Goal: Check status: Check status

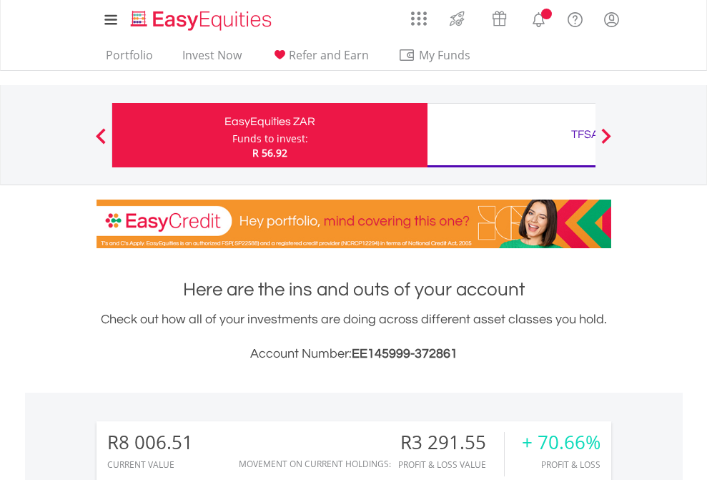
scroll to position [137, 225]
click at [232, 135] on div "Funds to invest:" at bounding box center [270, 139] width 76 height 14
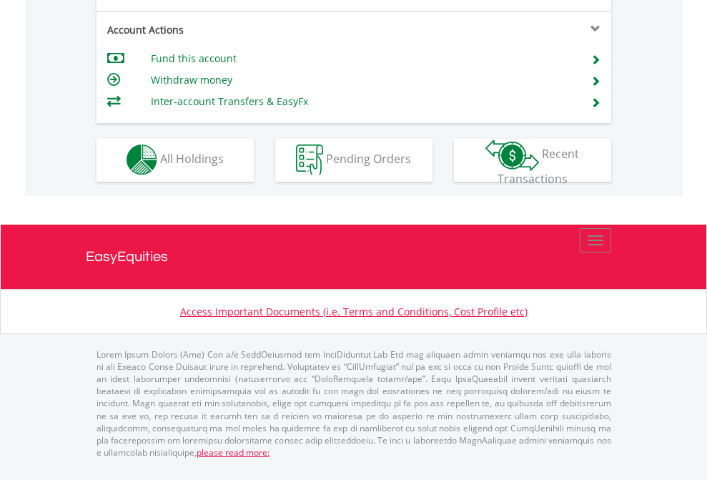
scroll to position [1219, 0]
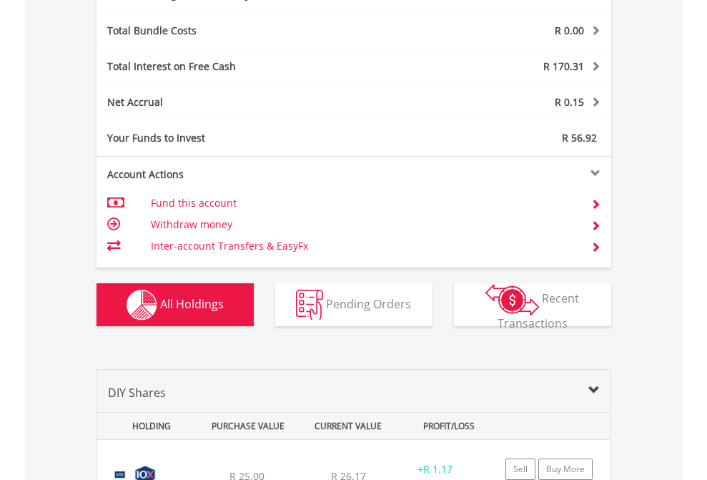
scroll to position [1705, 0]
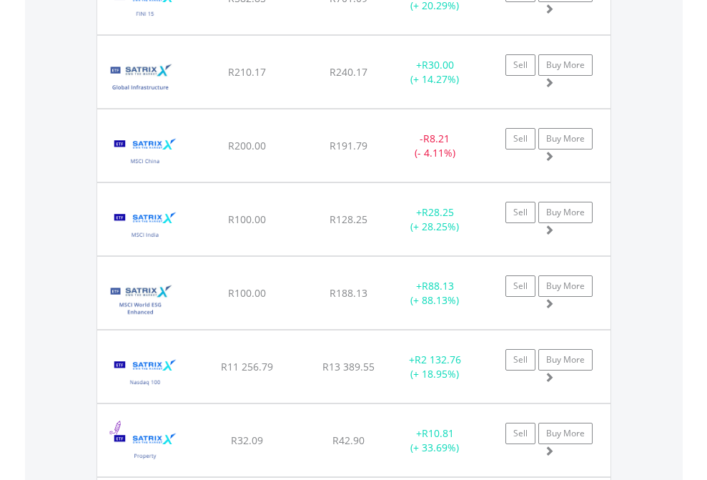
scroll to position [137, 225]
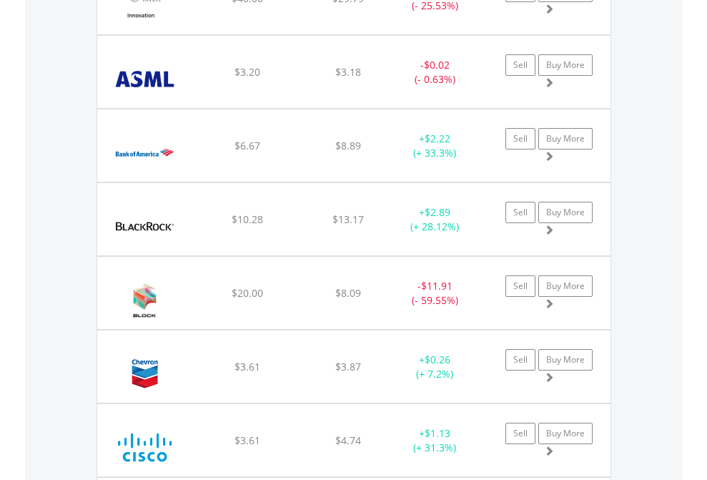
scroll to position [137, 225]
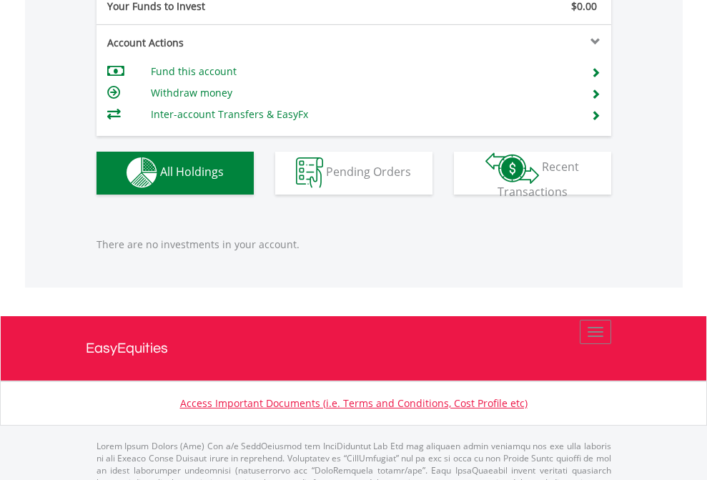
scroll to position [1416, 0]
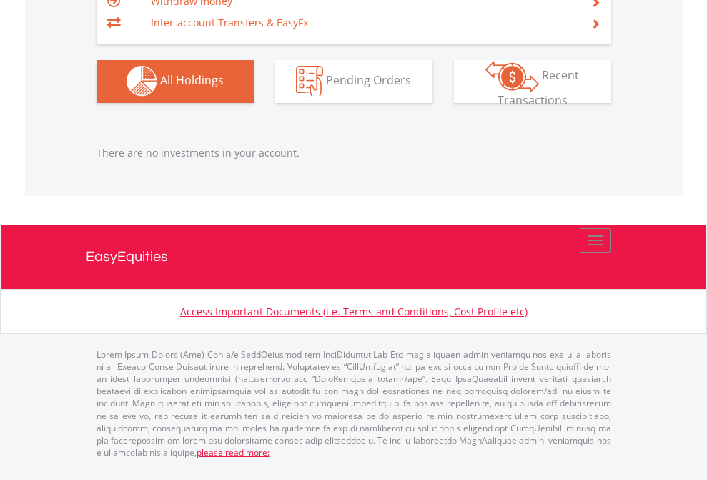
scroll to position [137, 225]
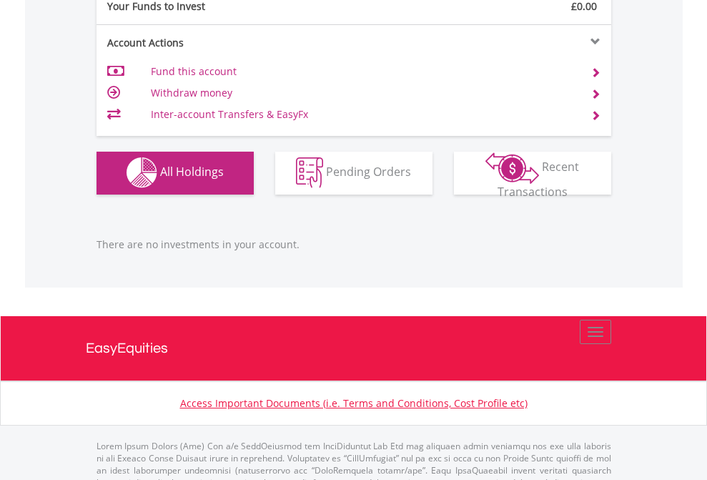
scroll to position [1416, 0]
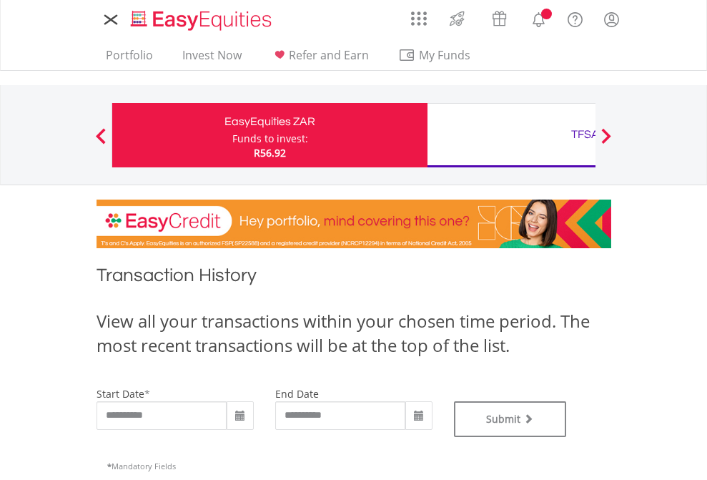
type input "**********"
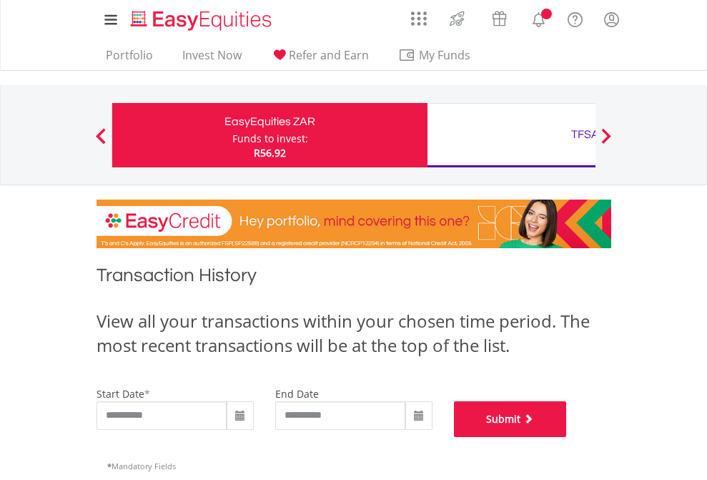
click at [567, 437] on button "Submit" at bounding box center [510, 419] width 113 height 36
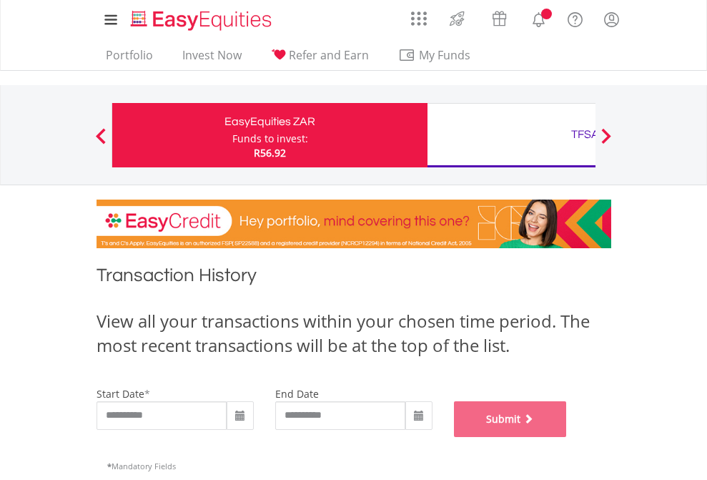
scroll to position [580, 0]
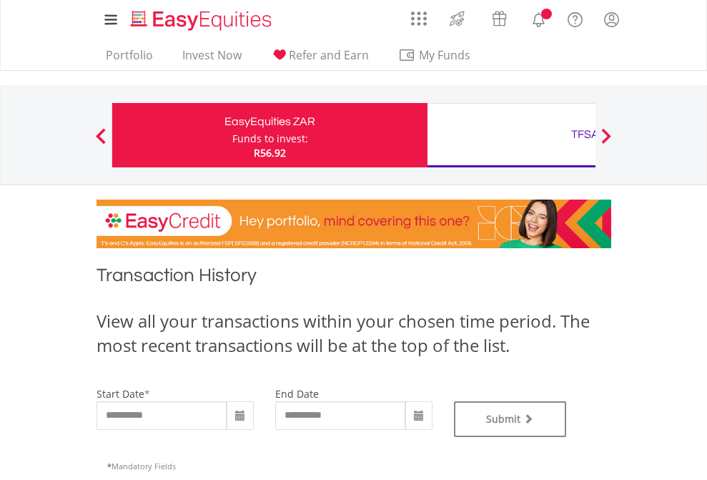
click at [511, 135] on div "TFSA" at bounding box center [585, 134] width 298 height 20
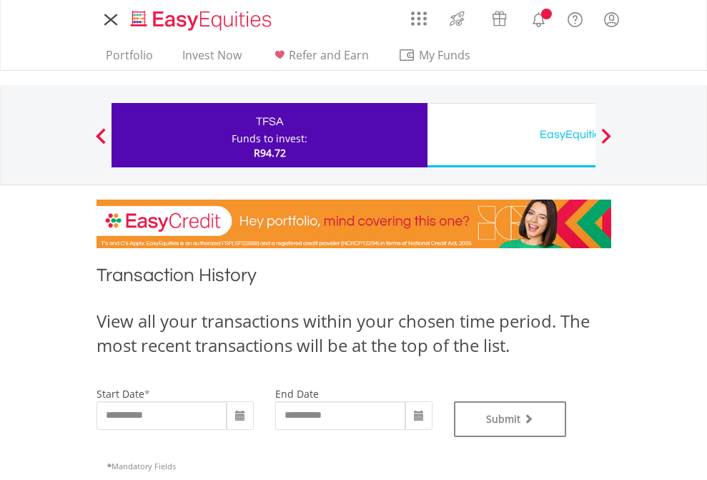
type input "**********"
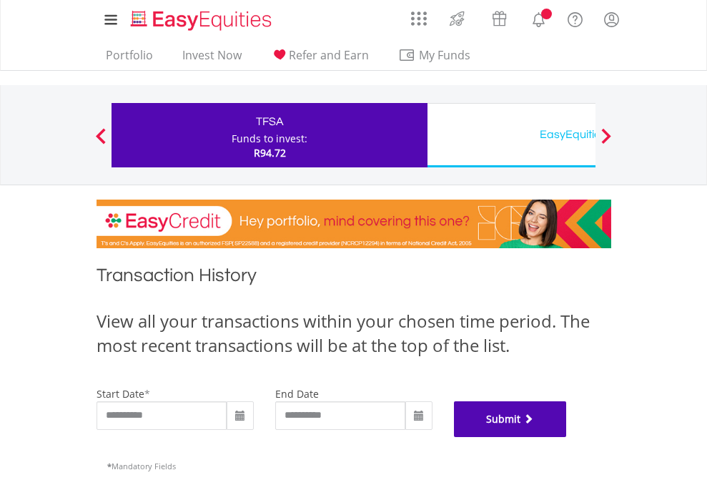
click at [567, 437] on button "Submit" at bounding box center [510, 419] width 113 height 36
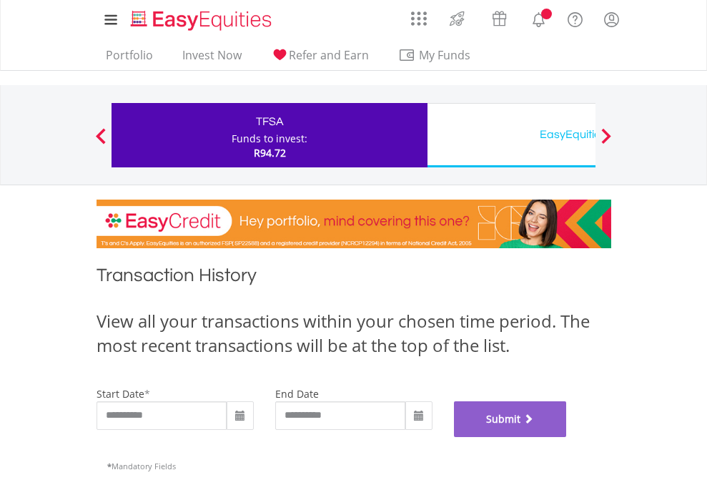
scroll to position [580, 0]
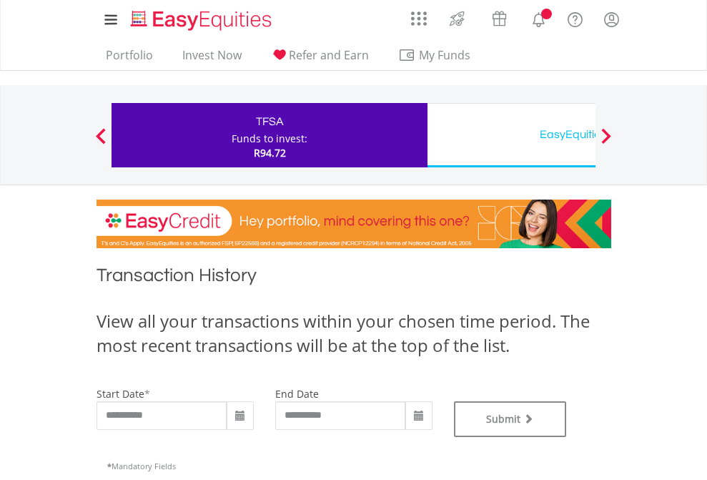
click at [511, 135] on div "EasyEquities USD" at bounding box center [585, 134] width 298 height 20
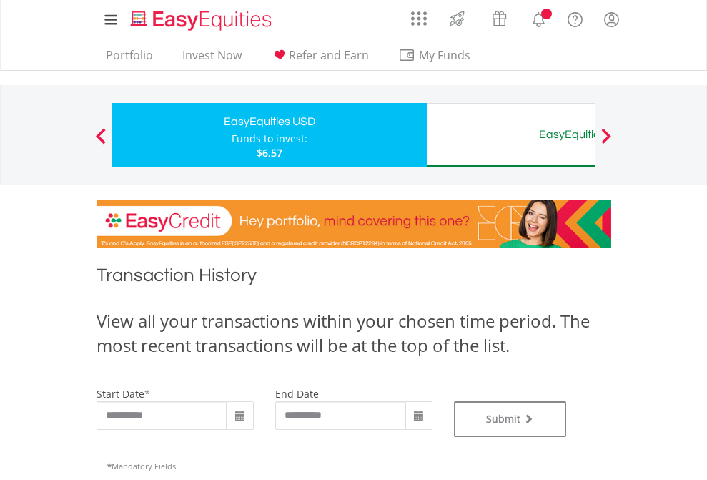
type input "**********"
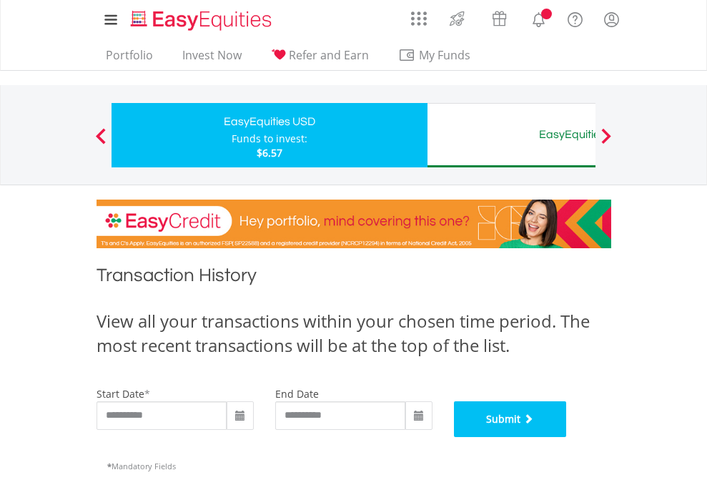
click at [567, 437] on button "Submit" at bounding box center [510, 419] width 113 height 36
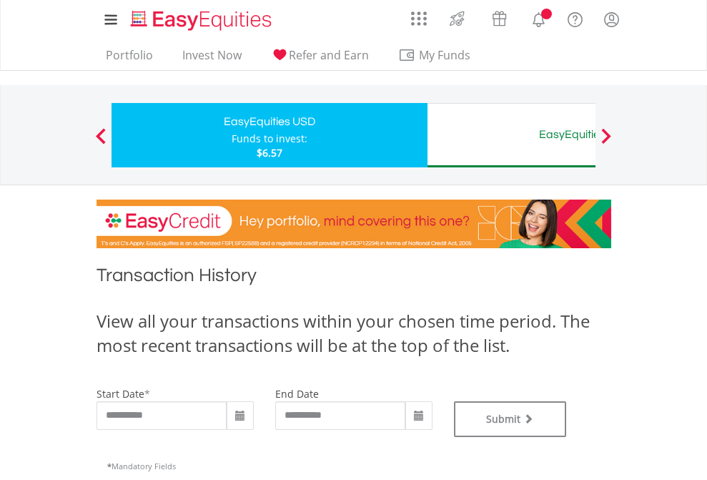
click at [511, 135] on div "EasyEquities AUD" at bounding box center [585, 134] width 298 height 20
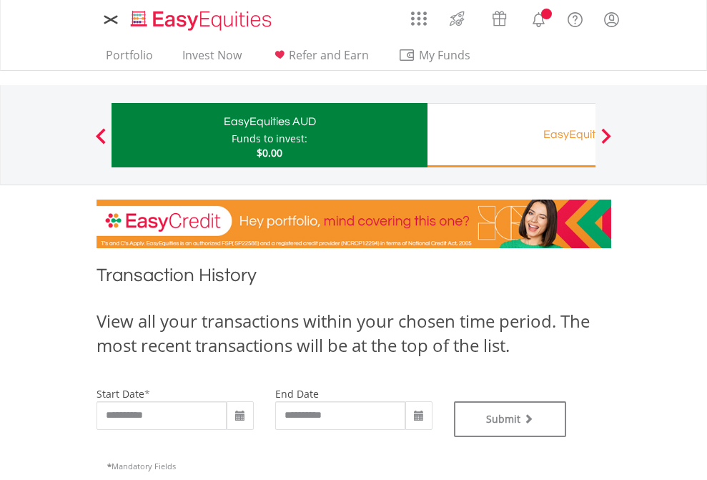
type input "**********"
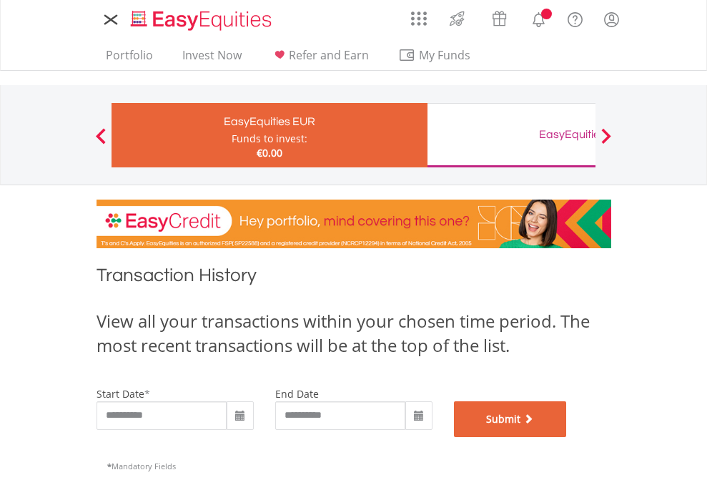
click at [567, 437] on button "Submit" at bounding box center [510, 419] width 113 height 36
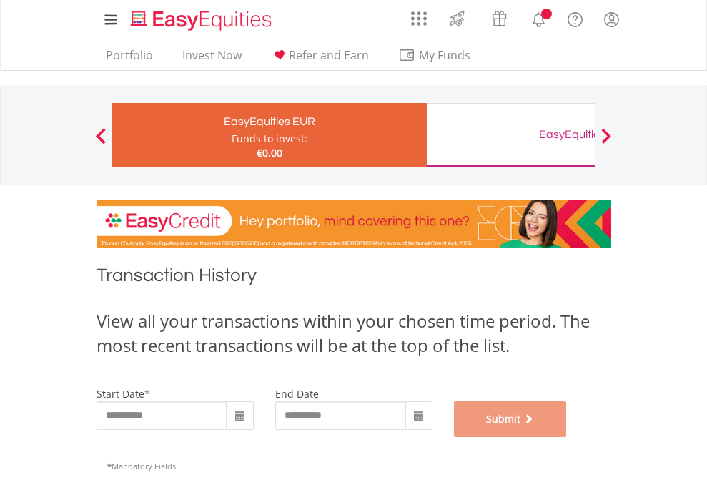
scroll to position [580, 0]
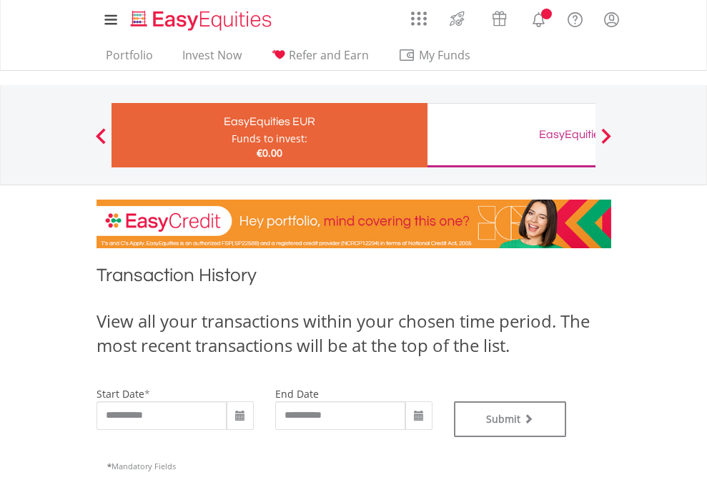
click at [511, 135] on div "EasyEquities GBP" at bounding box center [585, 134] width 298 height 20
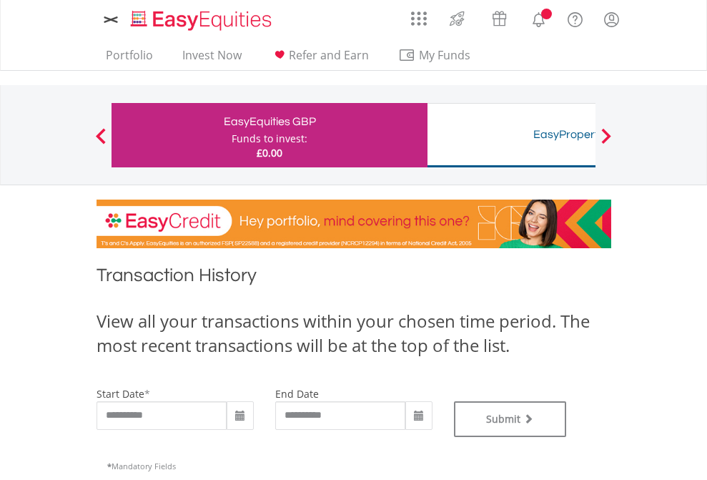
type input "**********"
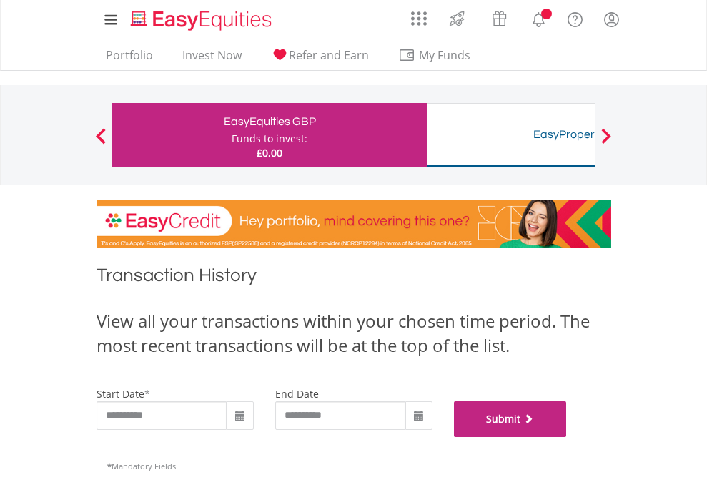
click at [567, 437] on button "Submit" at bounding box center [510, 419] width 113 height 36
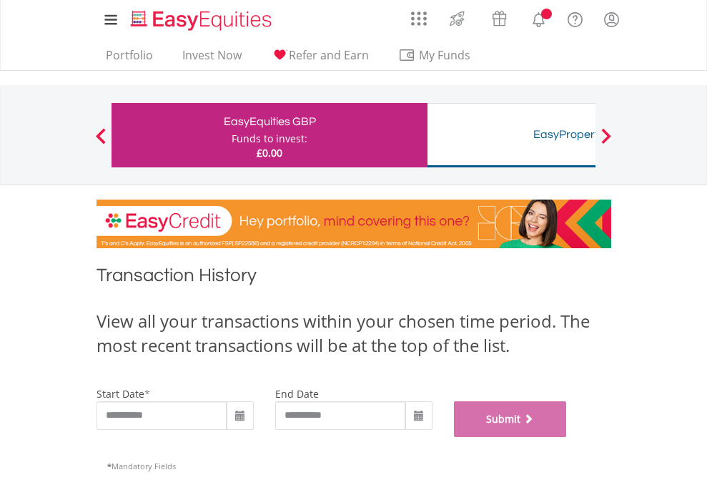
scroll to position [580, 0]
